Goal: Transaction & Acquisition: Purchase product/service

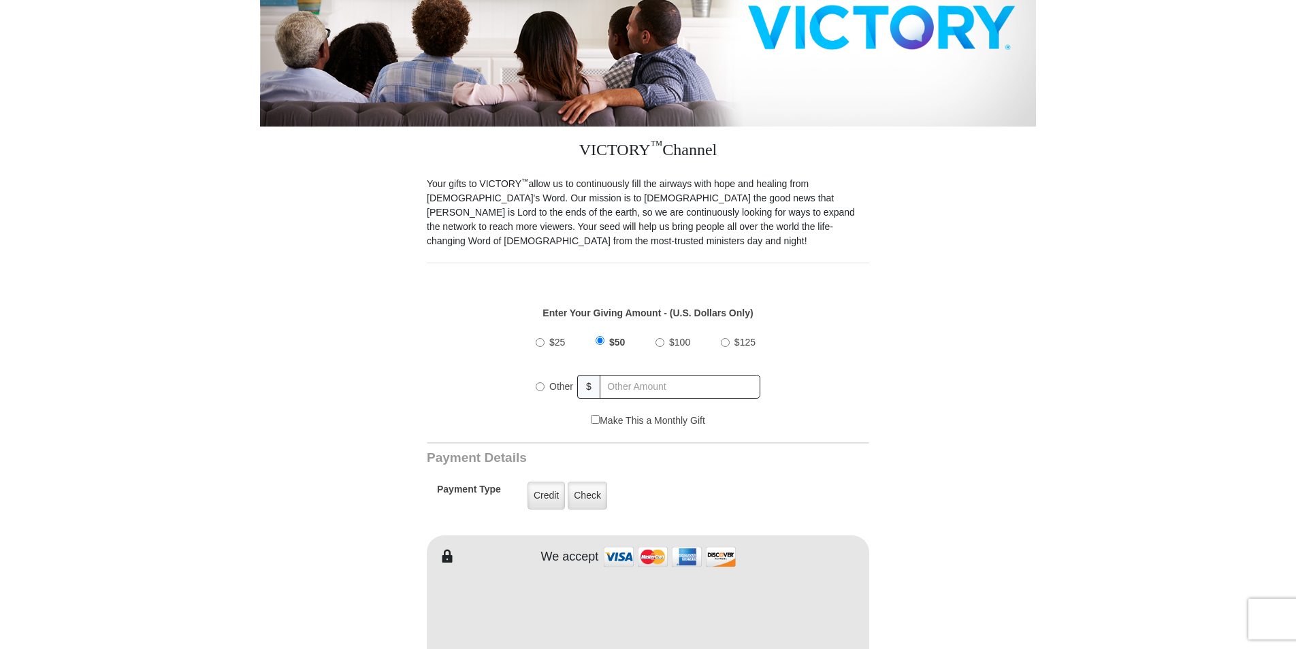
scroll to position [272, 0]
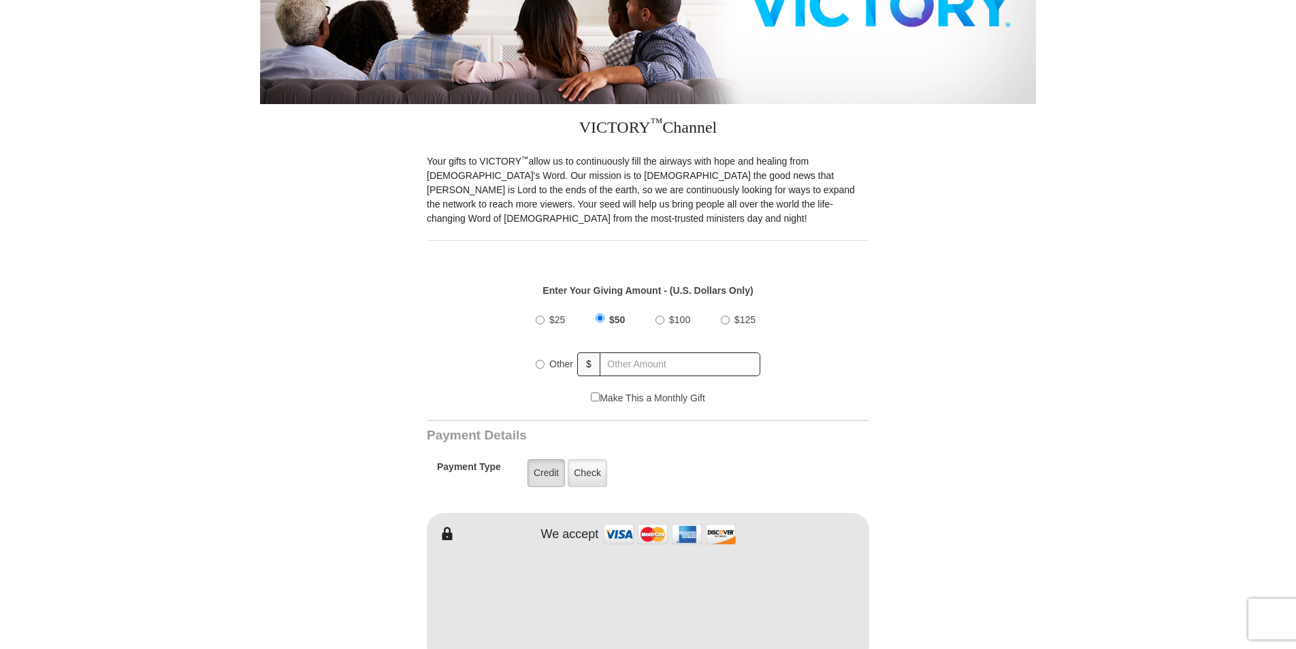
click at [538, 466] on label "Credit" at bounding box center [546, 474] width 37 height 28
click at [0, 0] on input "Credit" at bounding box center [0, 0] width 0 height 0
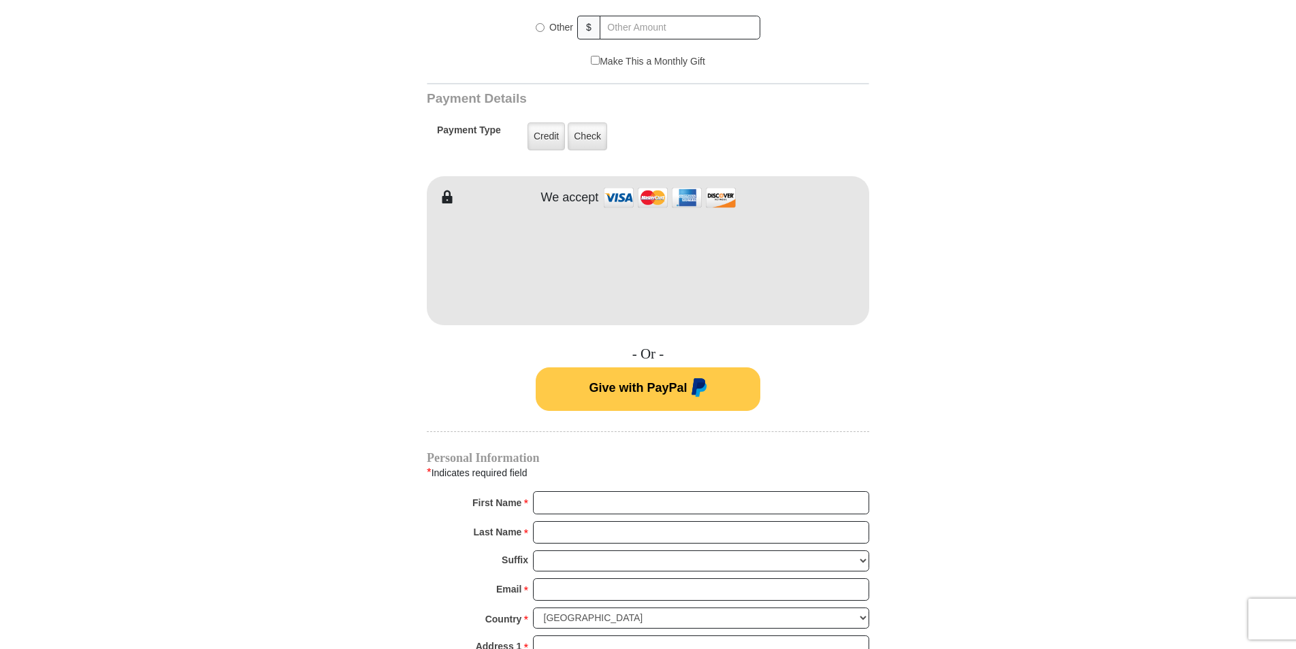
scroll to position [613, 0]
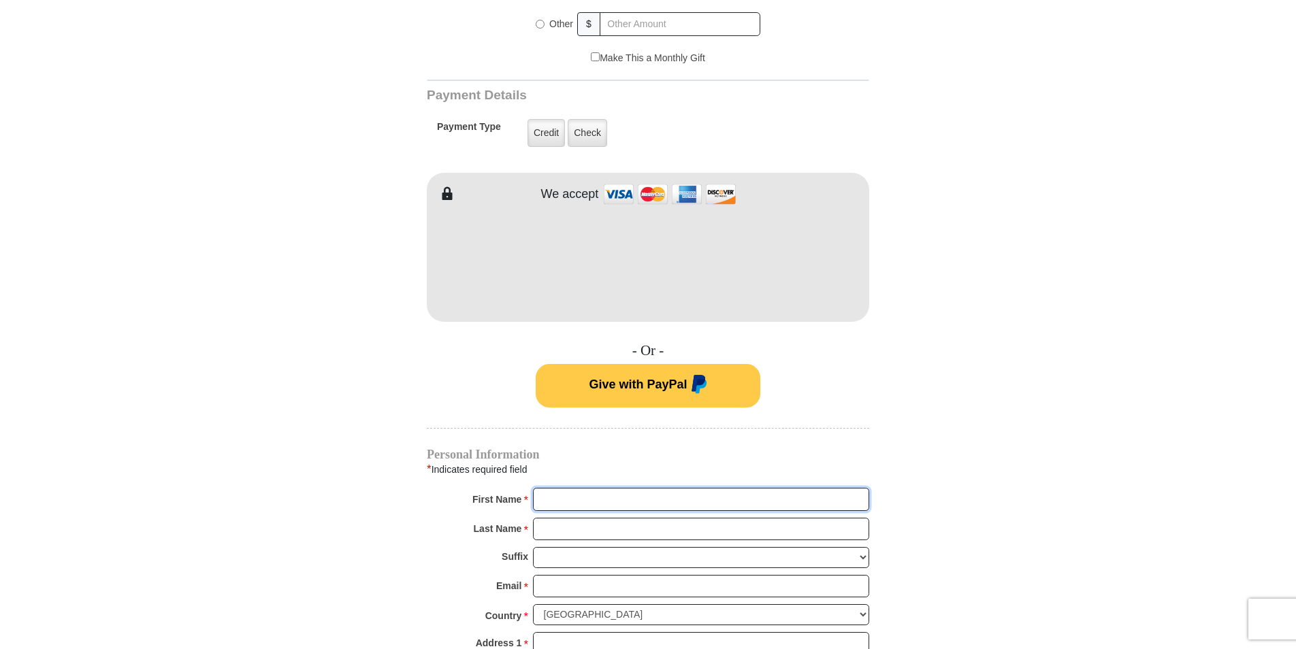
click at [552, 488] on input "First Name *" at bounding box center [701, 499] width 336 height 23
type input "Susan"
type input "Hauth"
type input "susanhauth@outlook.com"
type input "1524 Thistledown"
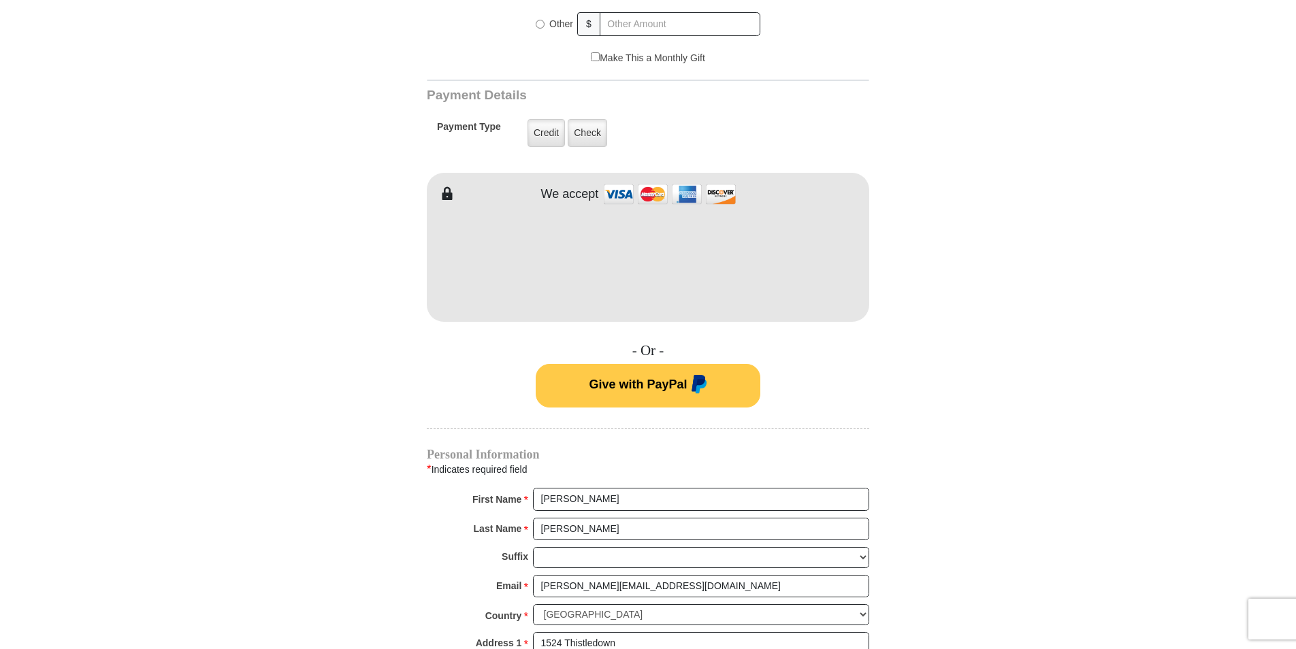
type input "1524 Thistledown"
type input "Mountain Home"
select select "AR"
type input "72653"
type input "(870) 321-0597"
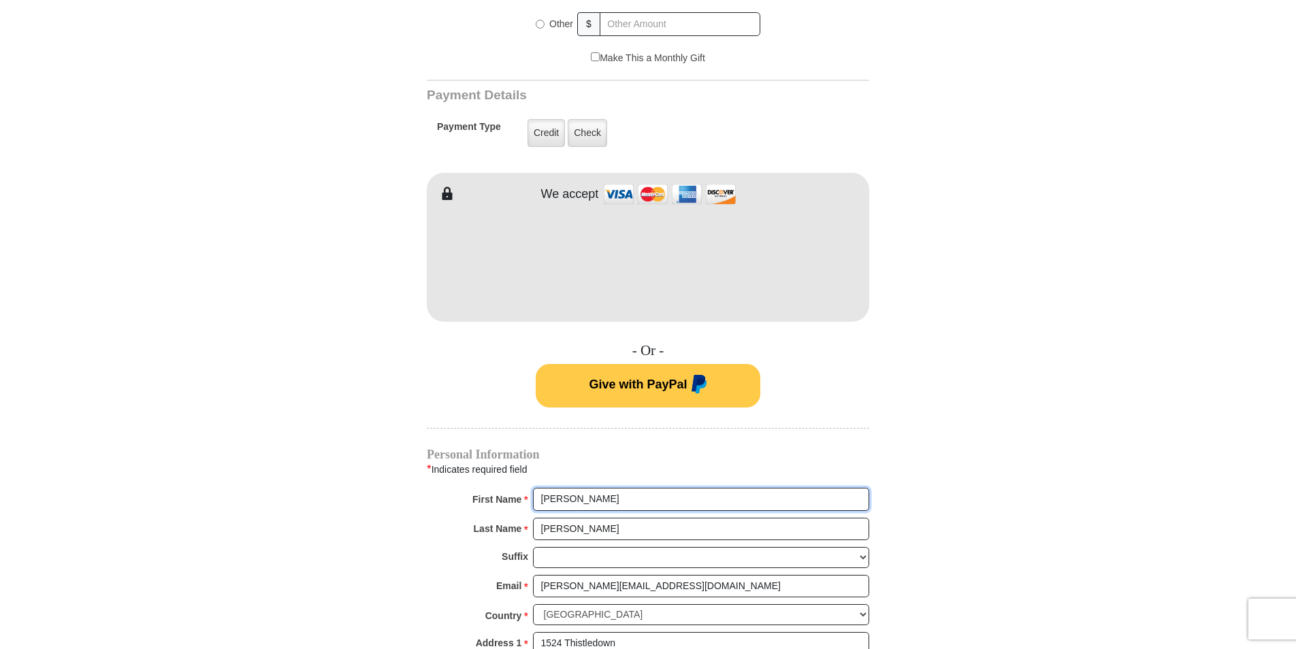
radio input "true"
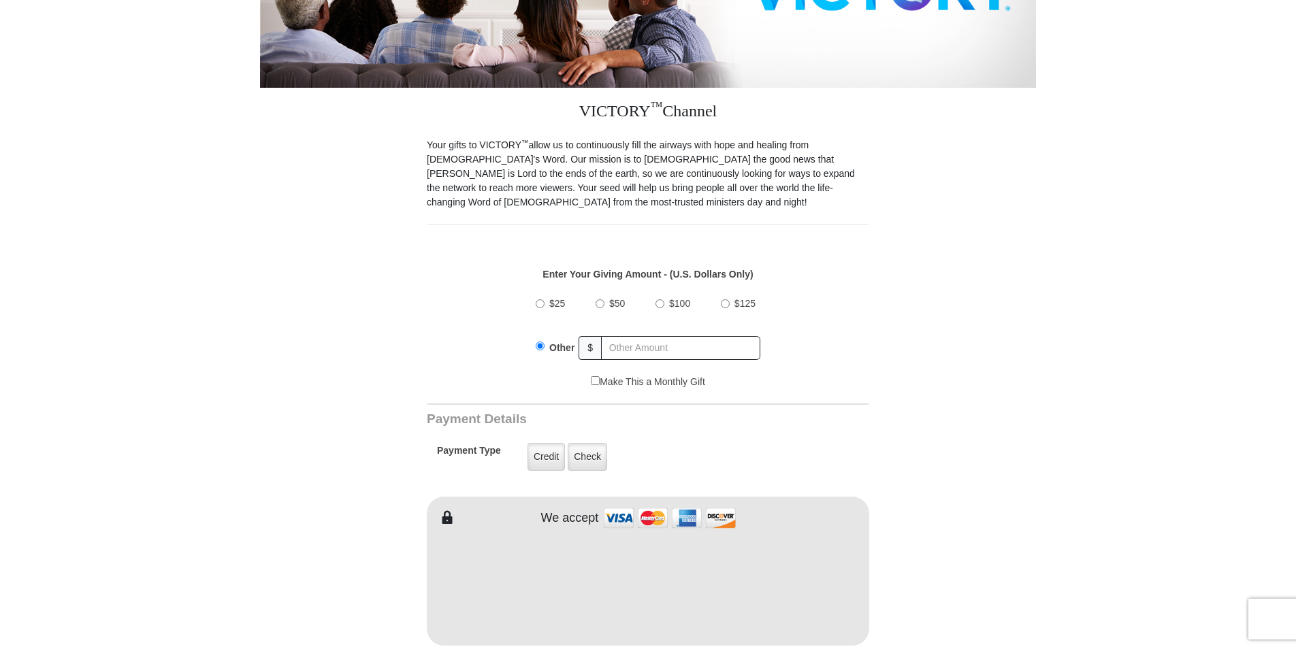
scroll to position [272, 0]
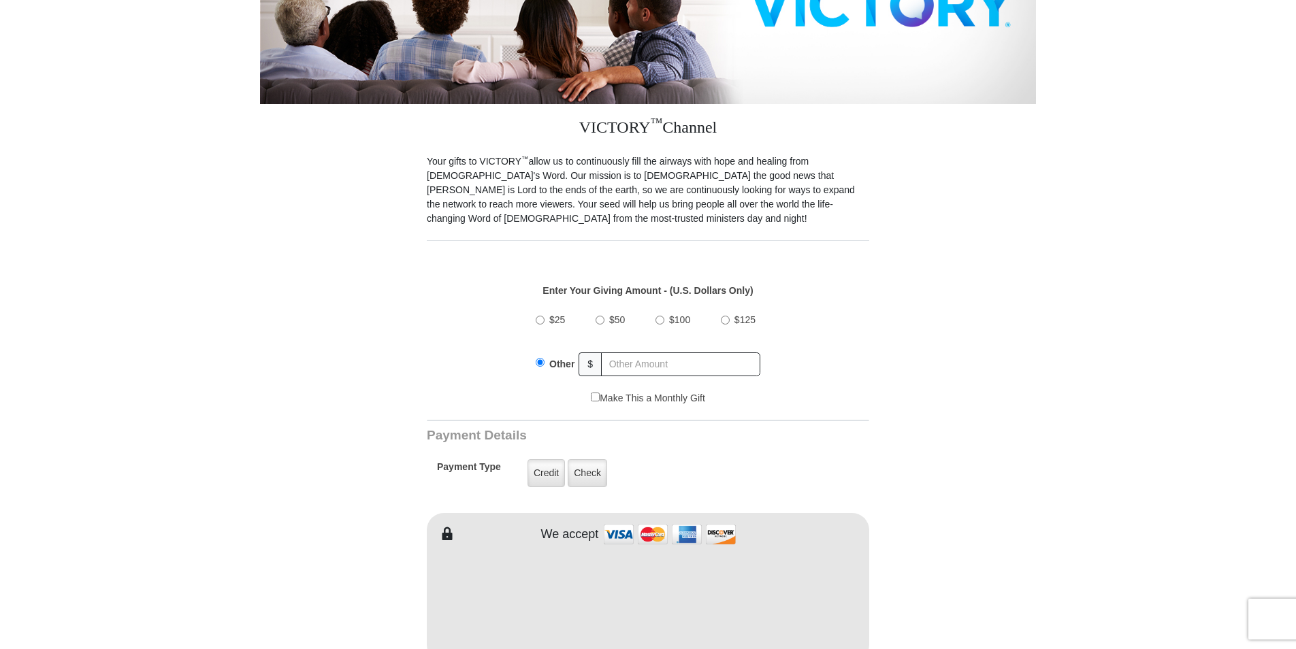
click at [600, 316] on input "$50" at bounding box center [600, 320] width 9 height 9
radio input "true"
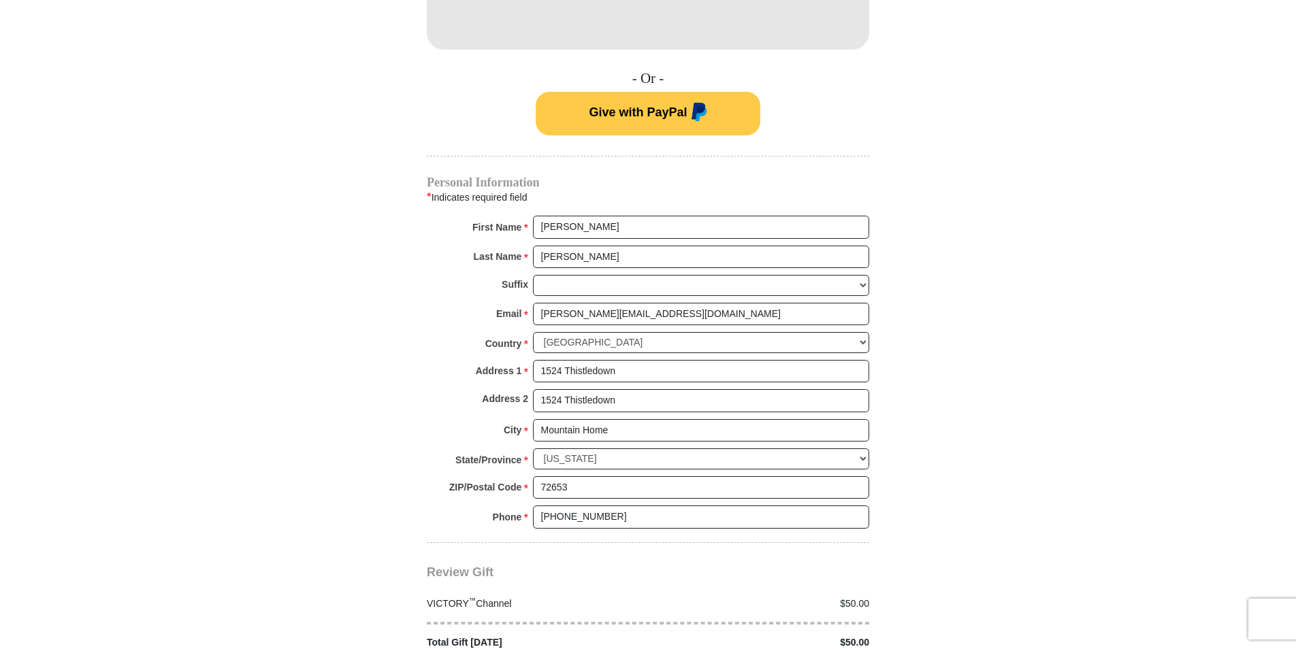
scroll to position [1089, 0]
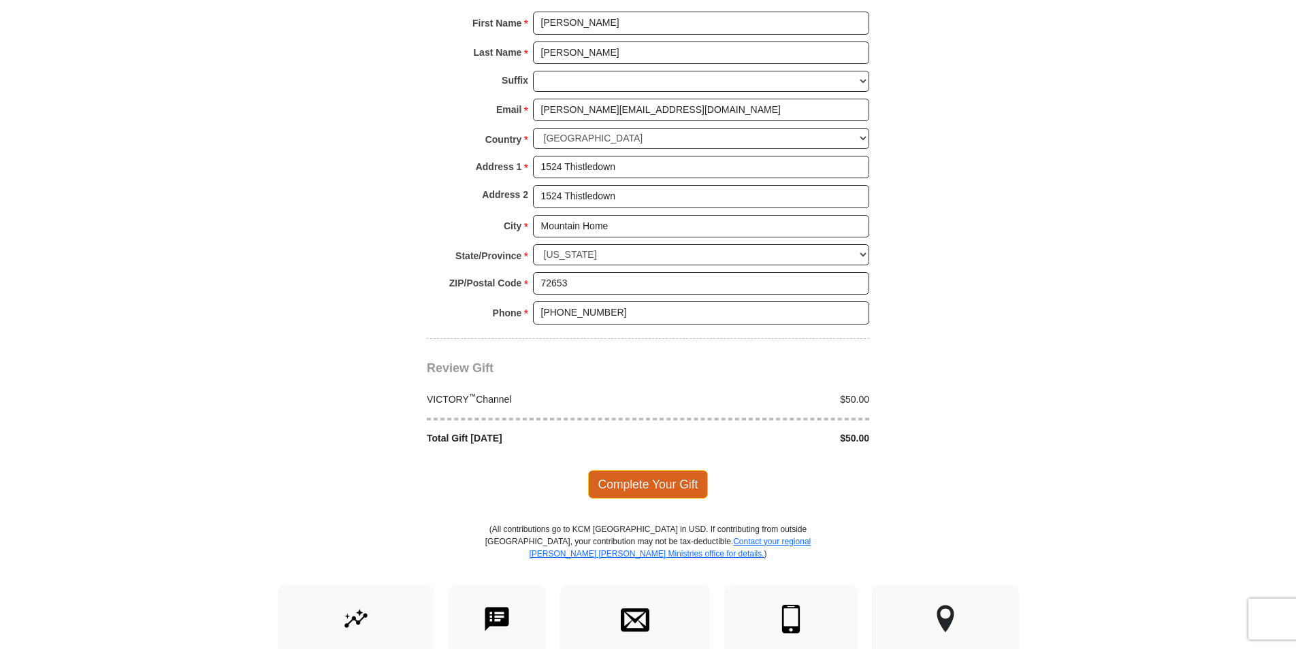
click at [692, 472] on span "Complete Your Gift" at bounding box center [648, 484] width 120 height 29
